Goal: Task Accomplishment & Management: Manage account settings

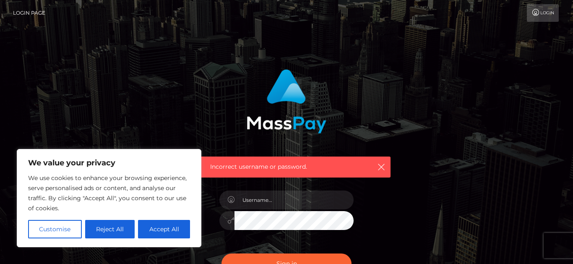
click at [160, 237] on button "Accept All" at bounding box center [164, 229] width 52 height 18
checkbox input "true"
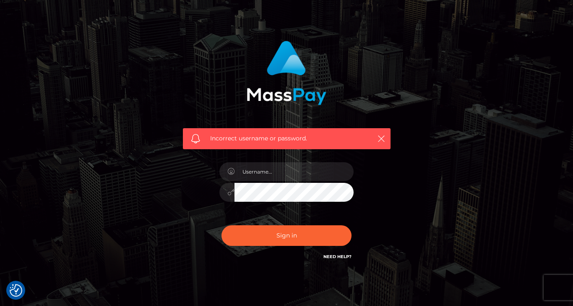
scroll to position [30, 0]
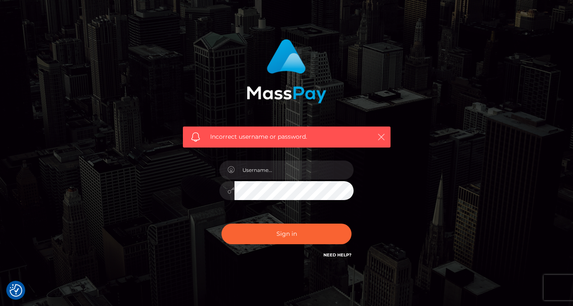
click at [385, 139] on icon "button" at bounding box center [381, 137] width 8 height 8
click at [384, 138] on icon "button" at bounding box center [381, 137] width 8 height 8
click at [381, 140] on icon "button" at bounding box center [381, 137] width 8 height 8
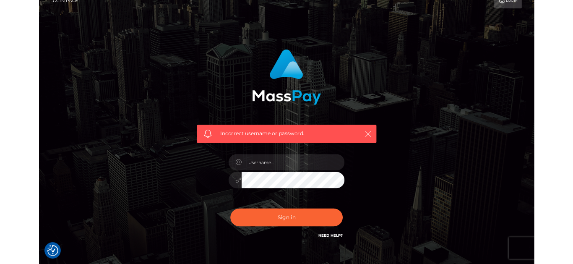
scroll to position [0, 0]
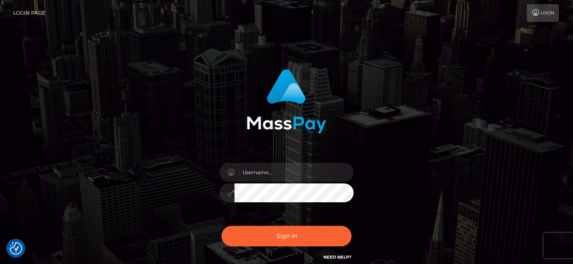
checkbox input "true"
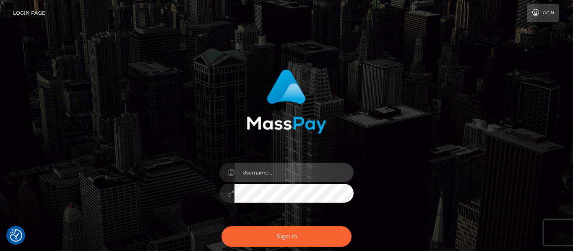
click at [316, 169] on input "text" at bounding box center [294, 172] width 119 height 19
type input "[EMAIL_ADDRESS][DOMAIN_NAME]"
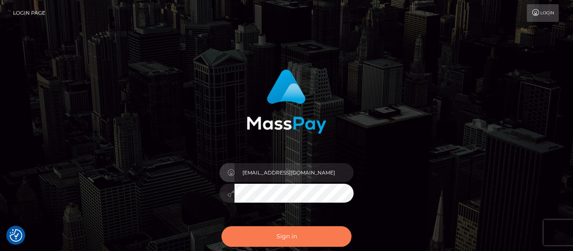
click at [305, 243] on button "Sign in" at bounding box center [287, 236] width 130 height 21
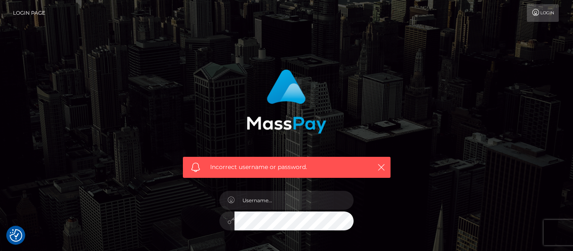
click at [395, 164] on div "Incorrect username or password." at bounding box center [287, 120] width 220 height 115
click at [385, 168] on icon "button" at bounding box center [381, 167] width 8 height 8
click at [384, 171] on button "button" at bounding box center [381, 167] width 10 height 10
click at [376, 169] on button "button" at bounding box center [381, 167] width 10 height 10
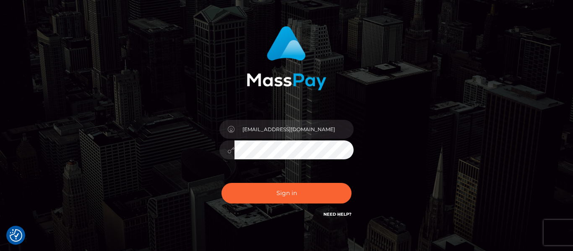
scroll to position [46, 0]
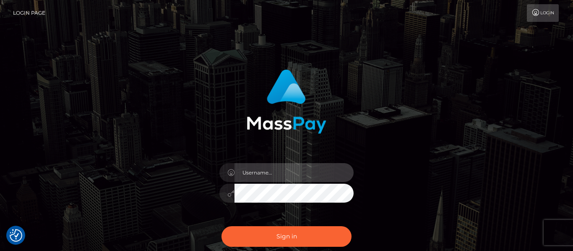
click at [262, 164] on input "text" at bounding box center [294, 172] width 119 height 19
type input "[EMAIL_ADDRESS][DOMAIN_NAME]"
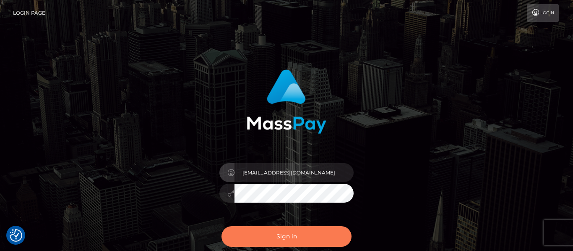
click at [246, 231] on button "Sign in" at bounding box center [287, 236] width 130 height 21
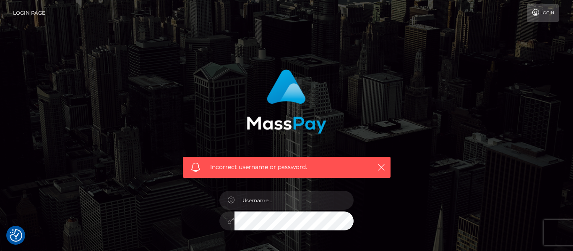
checkbox input "true"
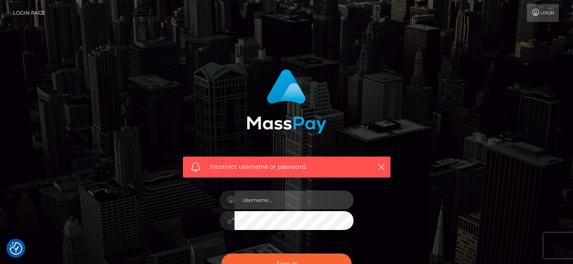
click at [282, 204] on input "text" at bounding box center [294, 200] width 119 height 19
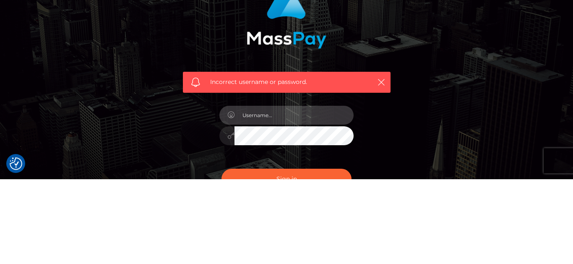
scroll to position [0, 0]
